Goal: Navigation & Orientation: Find specific page/section

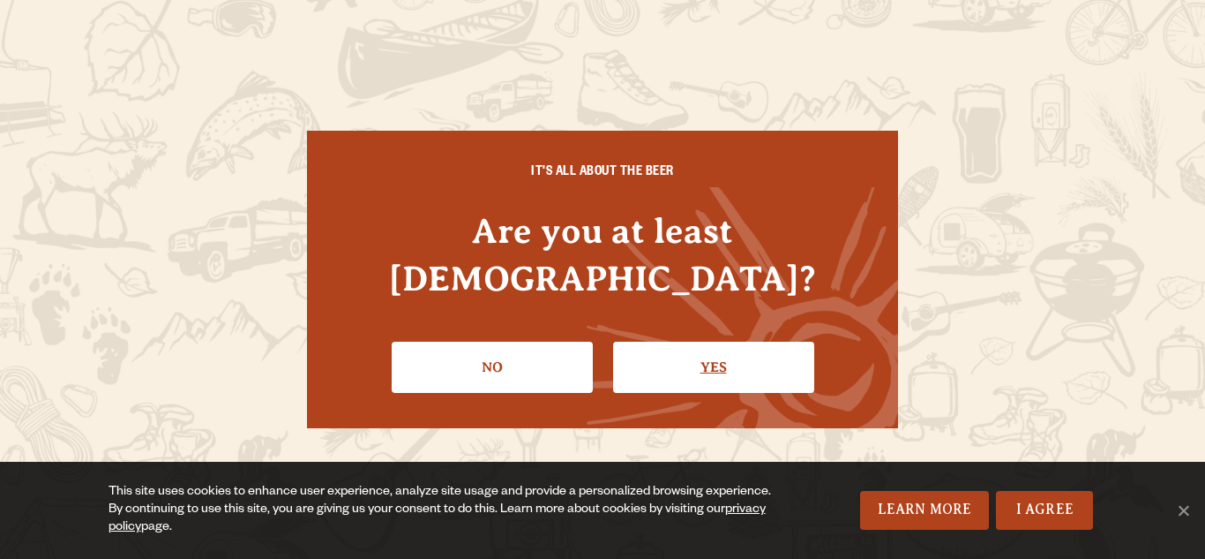
click at [665, 342] on link "Yes" at bounding box center [713, 367] width 201 height 51
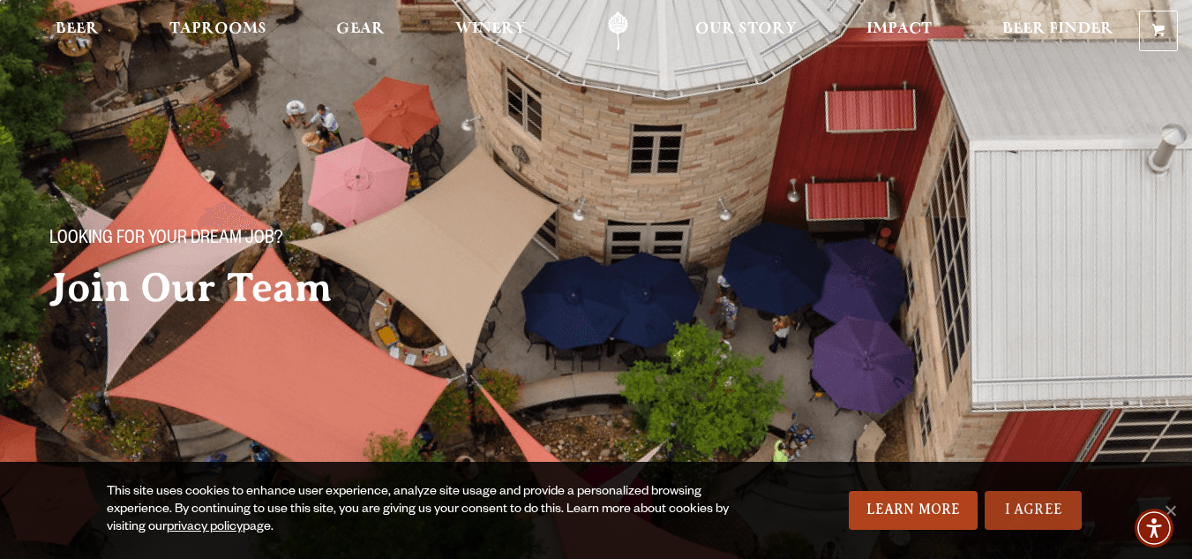
click at [1044, 498] on link "I Agree" at bounding box center [1033, 510] width 97 height 39
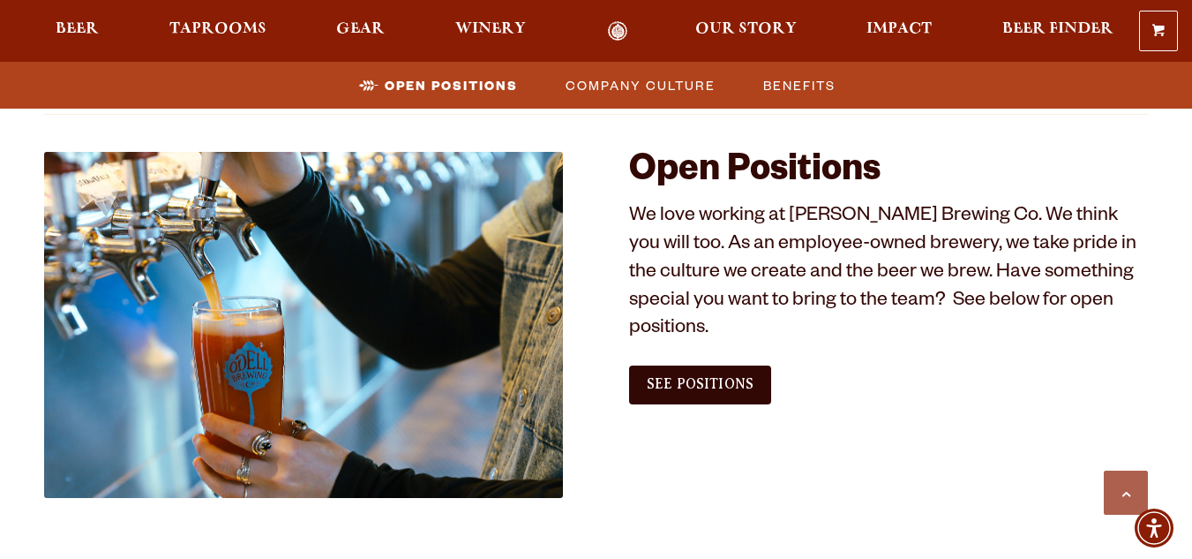
scroll to position [978, 0]
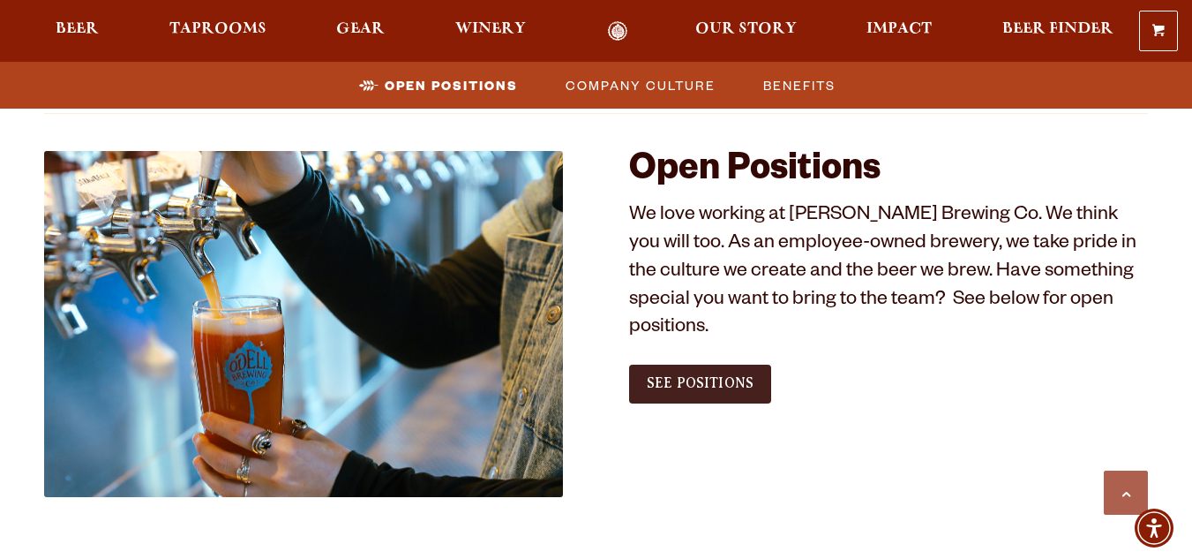
click at [689, 366] on link "See Positions" at bounding box center [700, 383] width 142 height 39
click at [699, 375] on span "See Positions" at bounding box center [700, 383] width 107 height 16
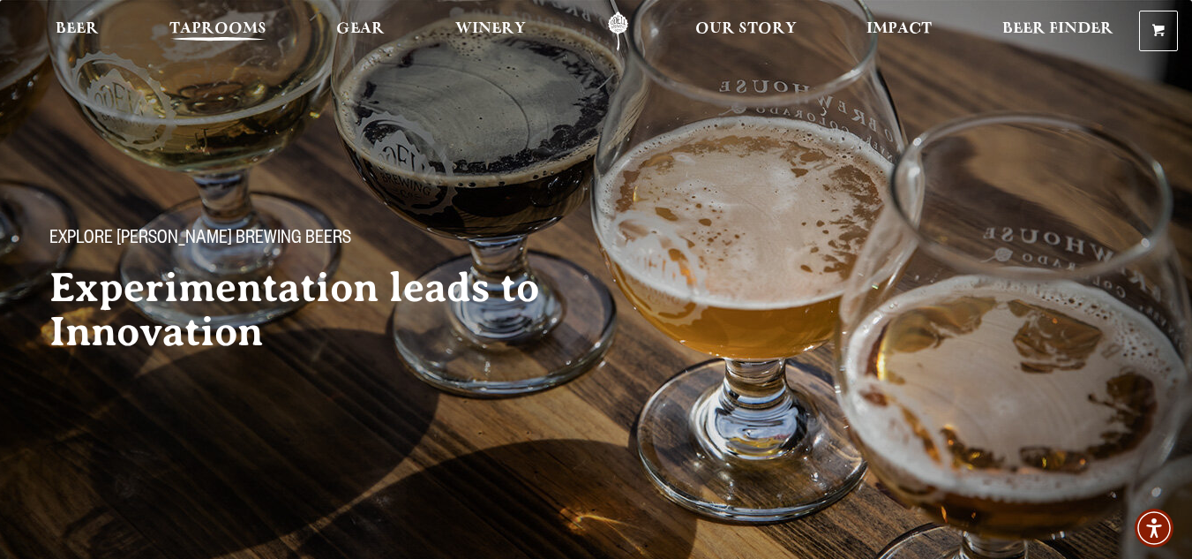
click at [222, 26] on span "Taprooms" at bounding box center [217, 29] width 97 height 14
